Goal: Obtain resource: Download file/media

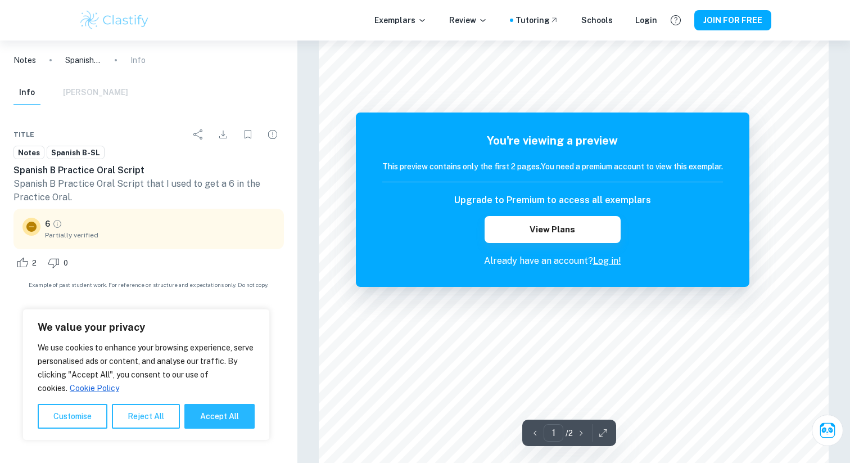
click at [125, 169] on h6 "Spanish B Practice Oral Script" at bounding box center [148, 170] width 270 height 13
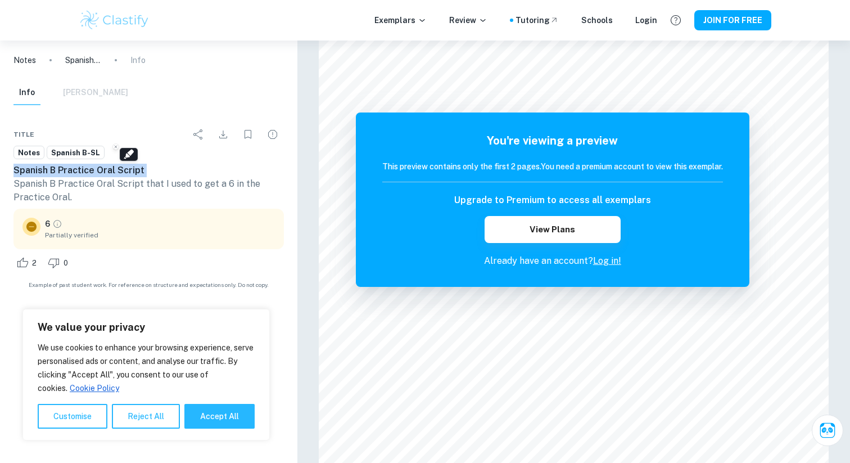
click at [125, 169] on h6 "Spanish B Practice Oral Script" at bounding box center [148, 170] width 270 height 13
copy h6 "Spanish B Practice Oral Script"
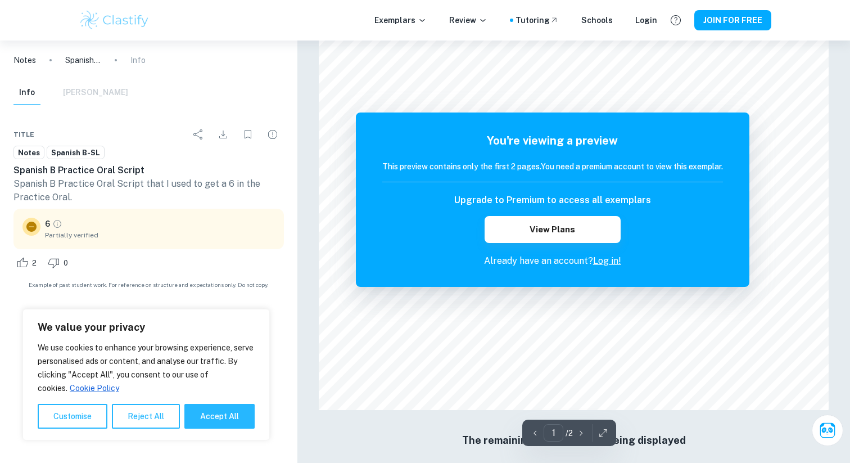
scroll to position [992, 0]
